Goal: Download file/media

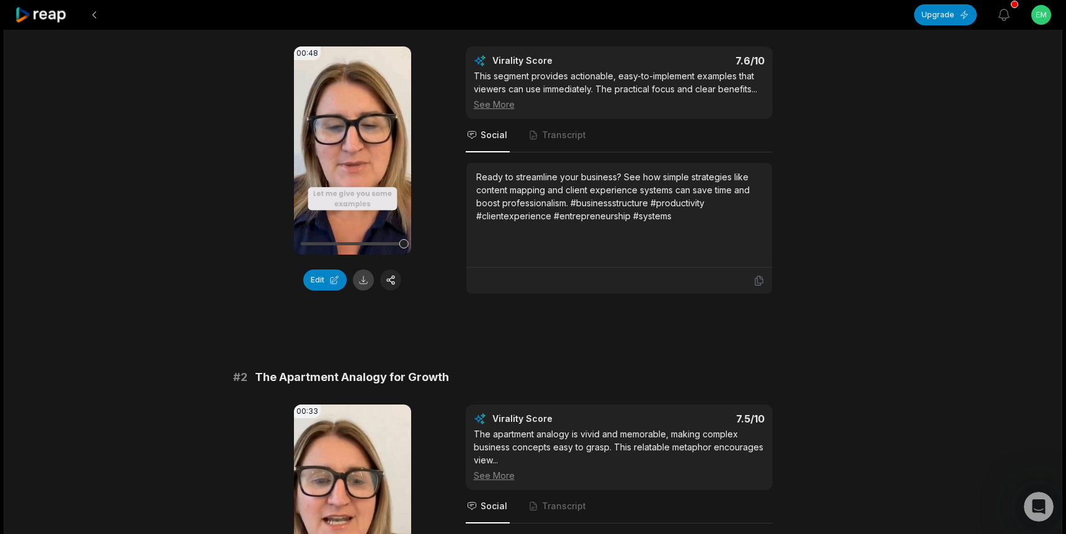
click at [365, 281] on button at bounding box center [363, 280] width 21 height 21
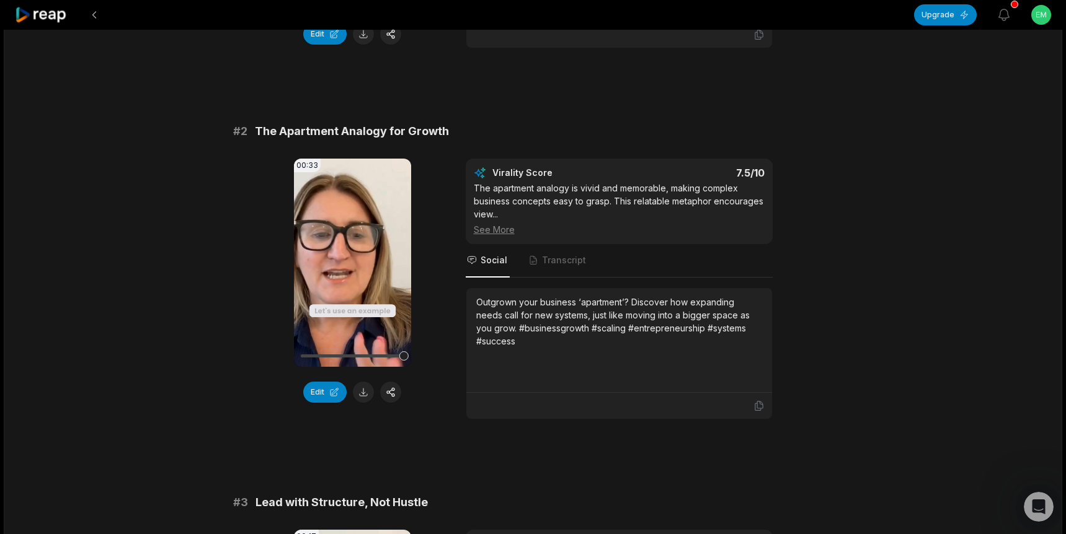
scroll to position [431, 0]
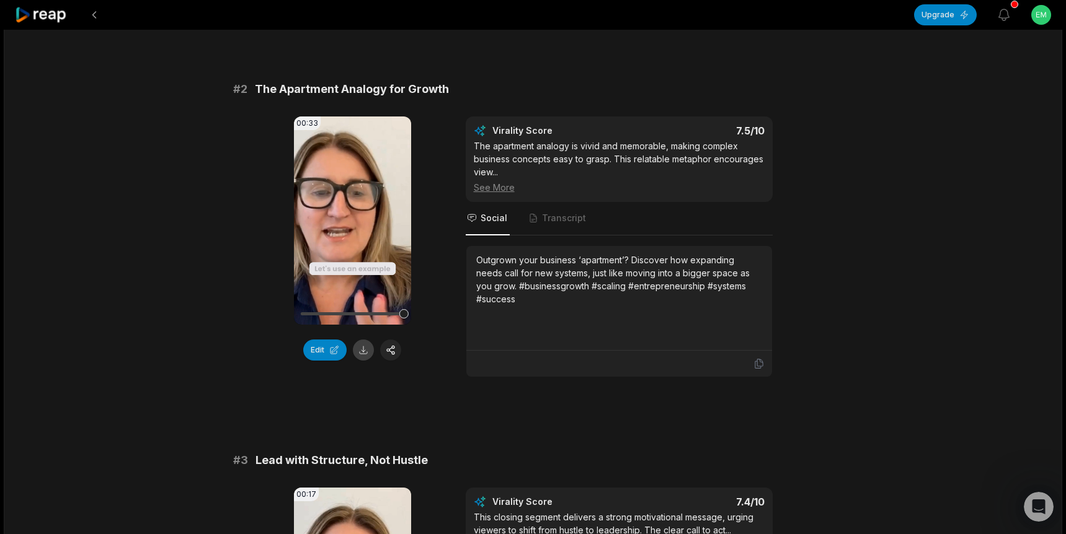
click at [366, 350] on button at bounding box center [363, 350] width 21 height 21
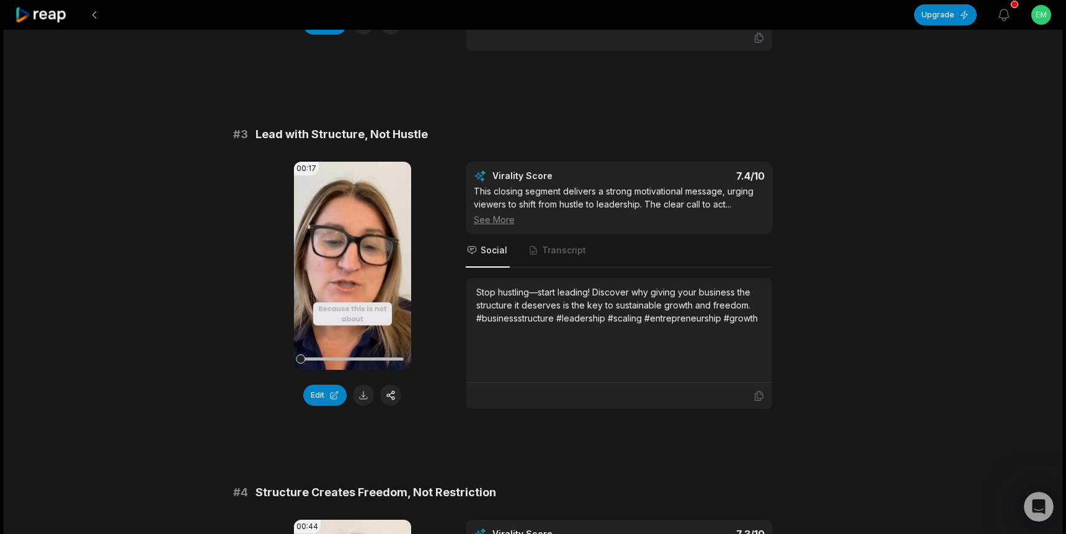
scroll to position [761, 0]
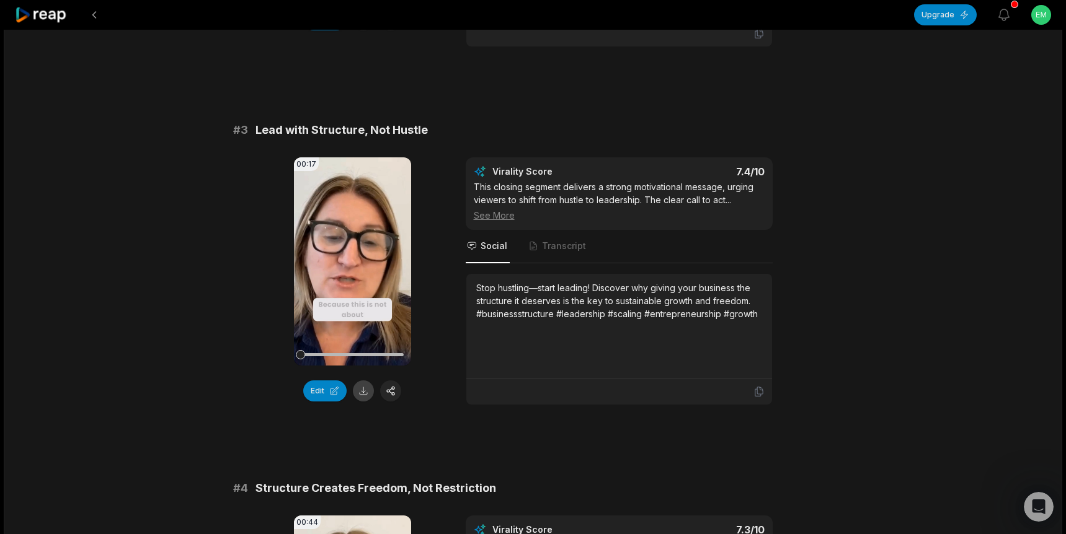
click at [360, 392] on button at bounding box center [363, 391] width 21 height 21
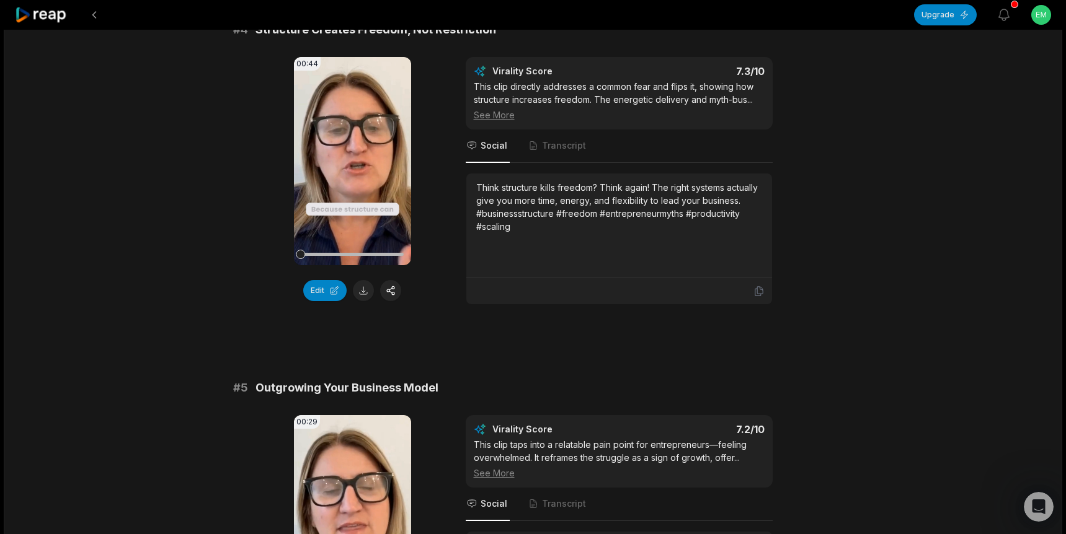
scroll to position [1236, 0]
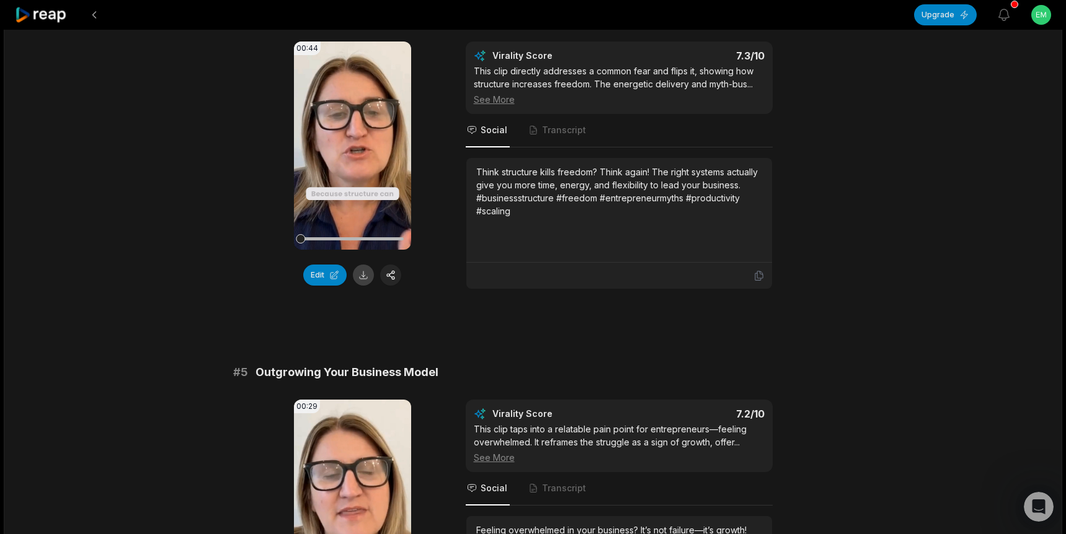
click at [359, 277] on button at bounding box center [363, 275] width 21 height 21
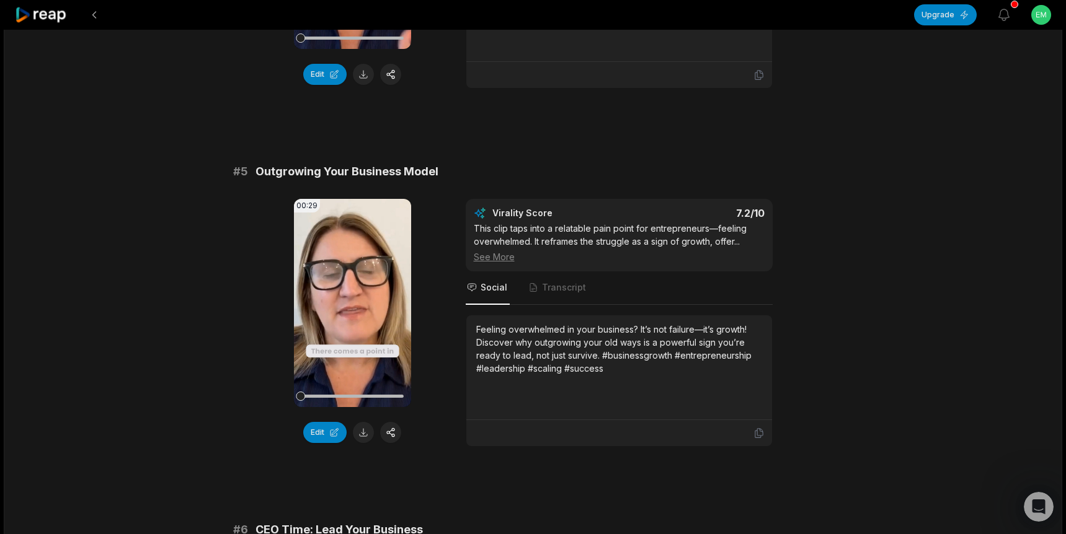
scroll to position [1466, 0]
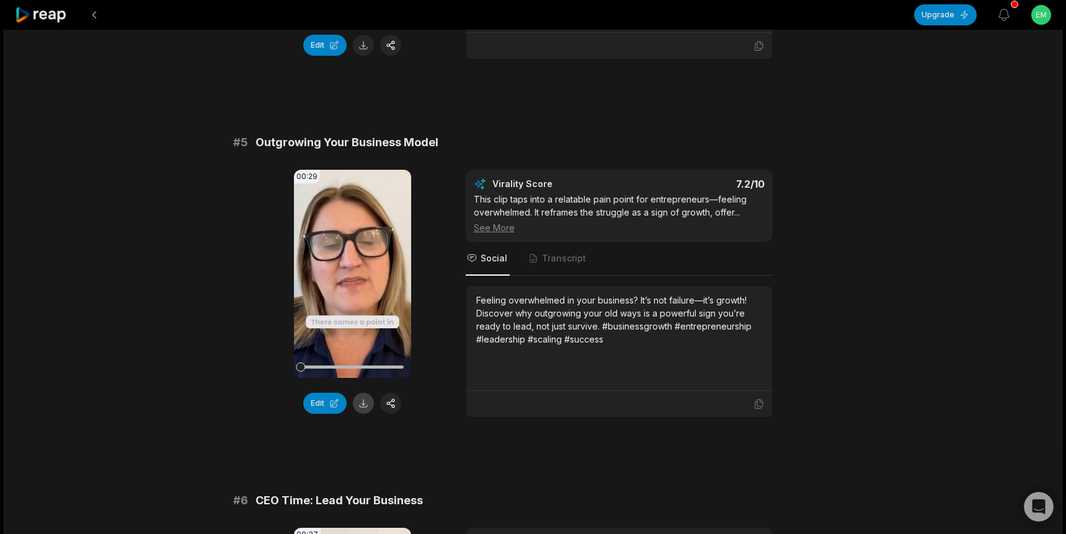
click at [365, 406] on button at bounding box center [363, 403] width 21 height 21
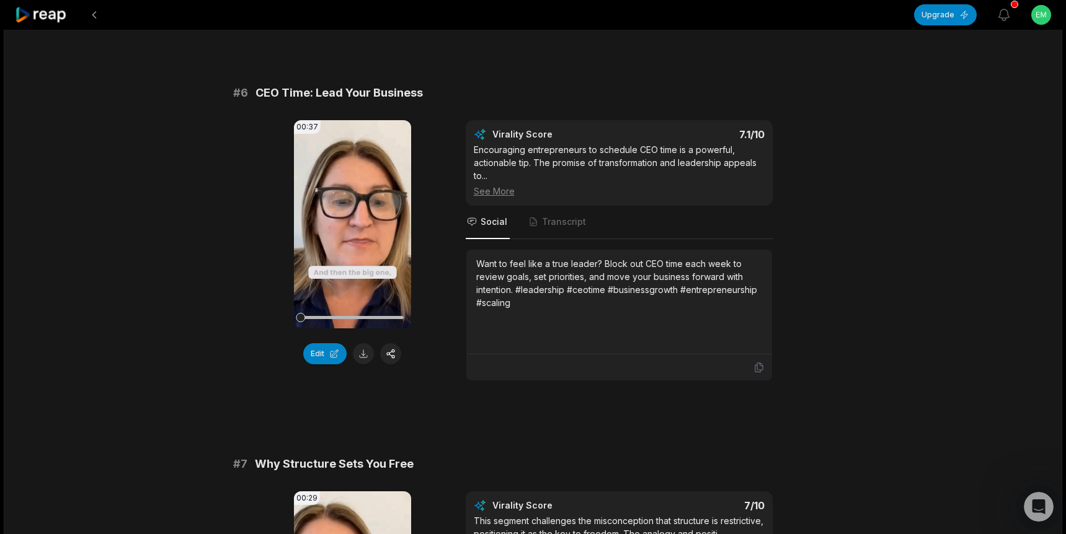
scroll to position [1887, 0]
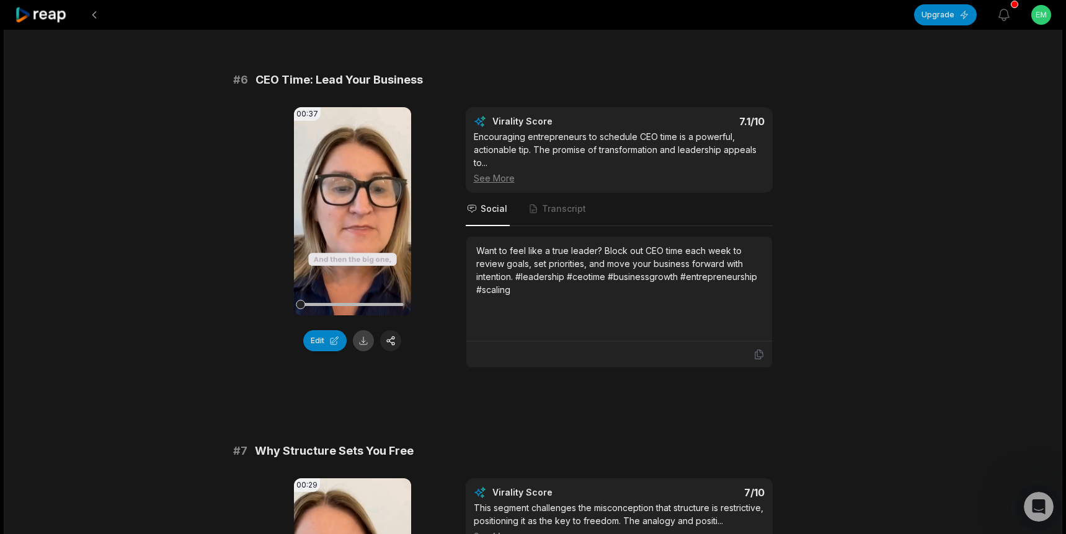
click at [362, 340] on button at bounding box center [363, 340] width 21 height 21
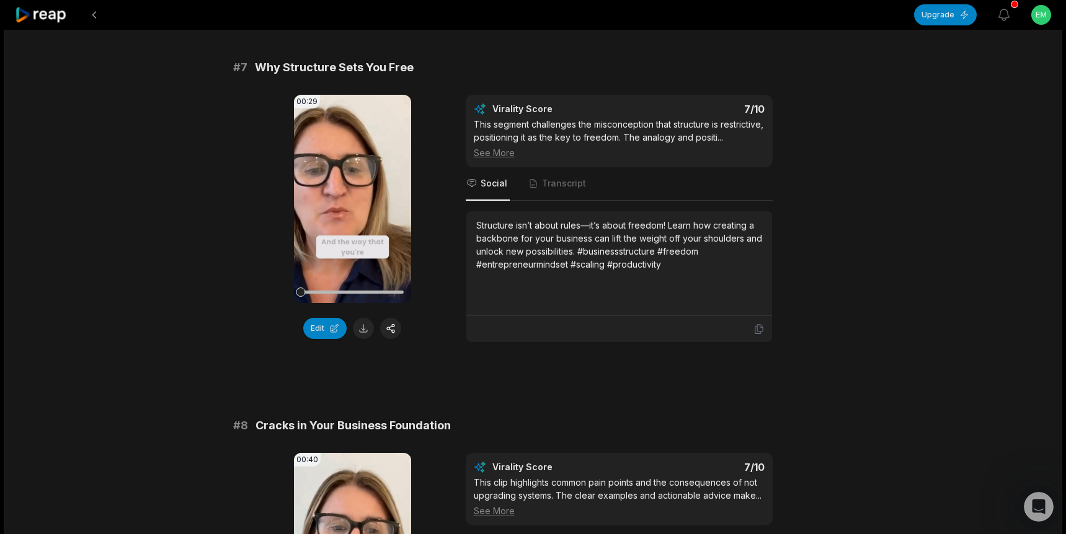
scroll to position [2317, 0]
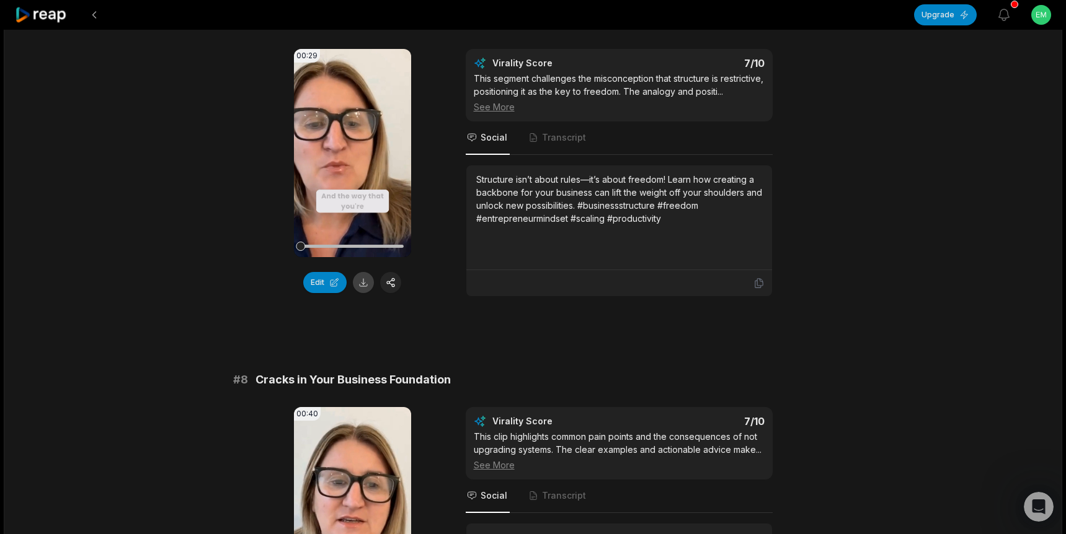
click at [361, 282] on button at bounding box center [363, 282] width 21 height 21
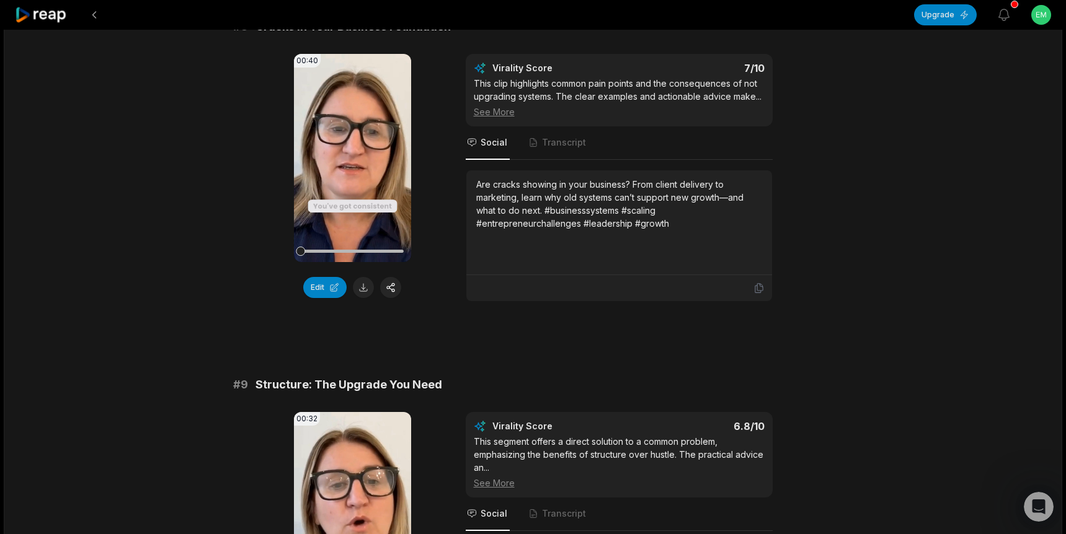
scroll to position [2668, 0]
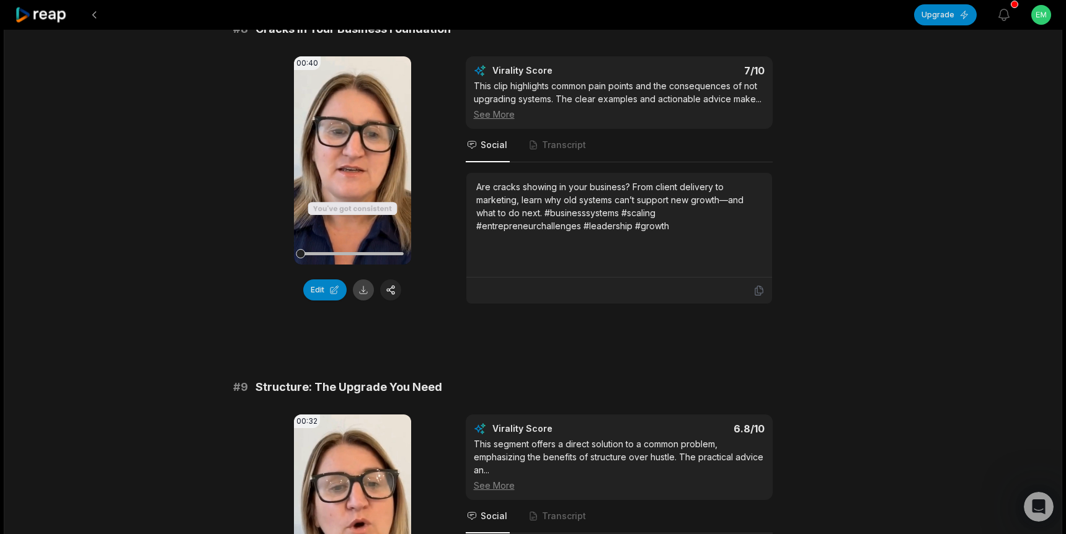
click at [365, 301] on button at bounding box center [363, 290] width 21 height 21
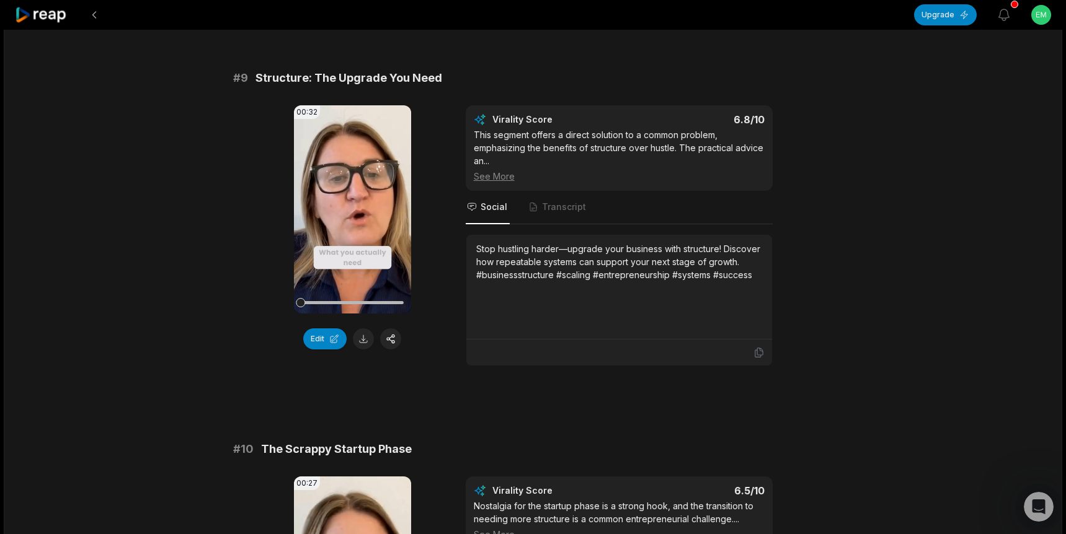
scroll to position [2974, 0]
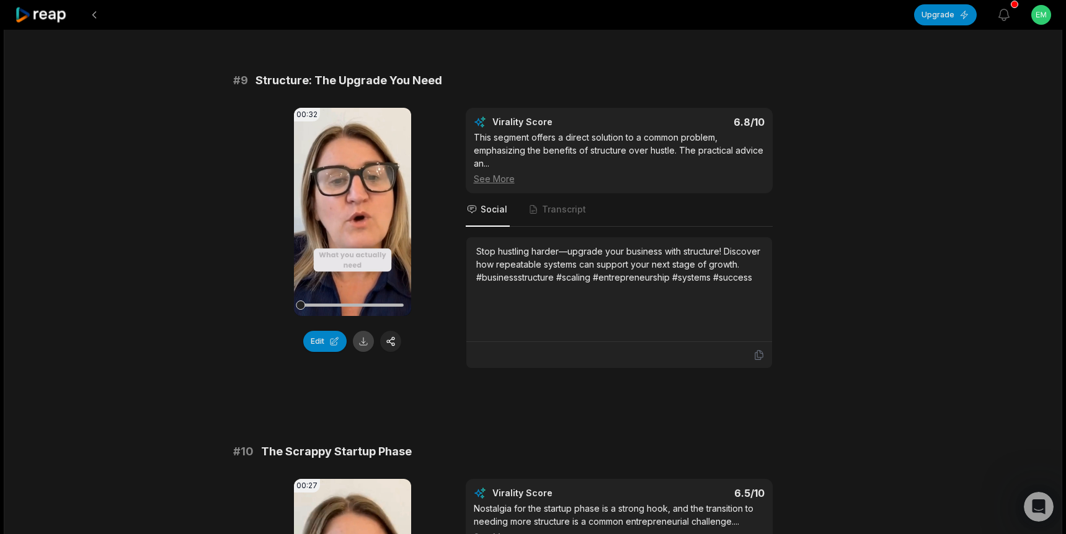
click at [363, 352] on button at bounding box center [363, 341] width 21 height 21
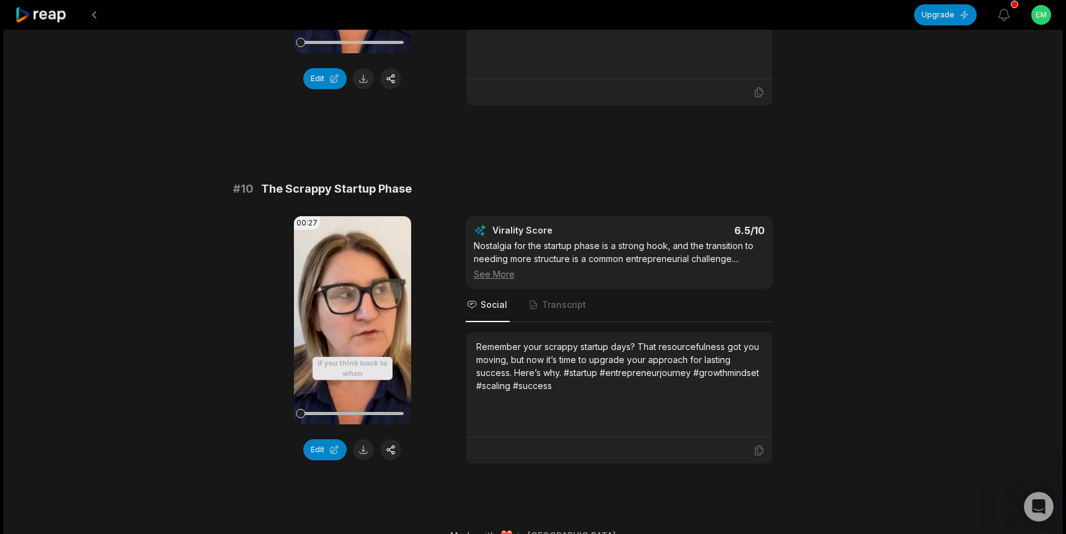
scroll to position [3274, 0]
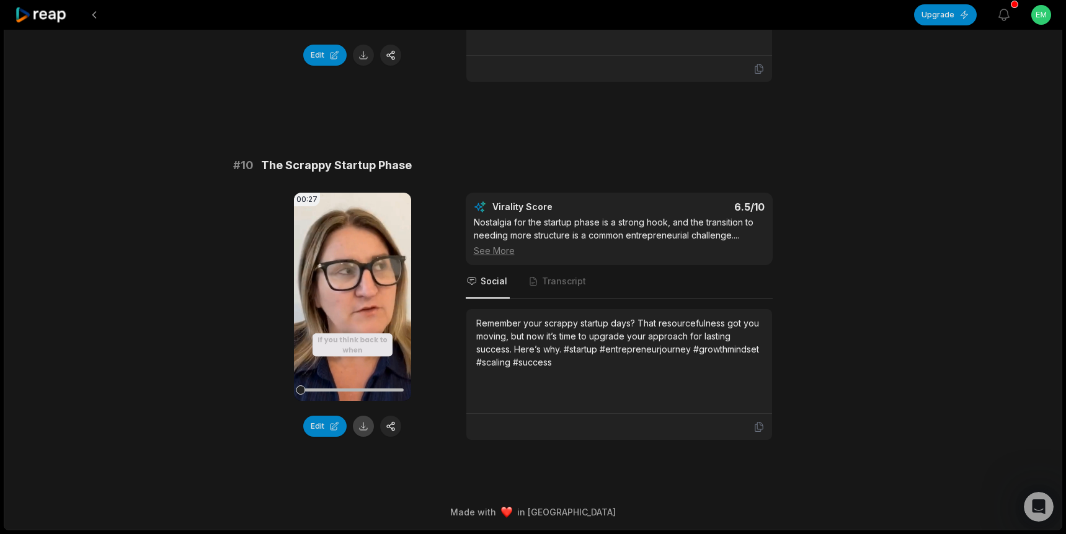
click at [363, 430] on button at bounding box center [363, 426] width 21 height 21
